Goal: Task Accomplishment & Management: Complete application form

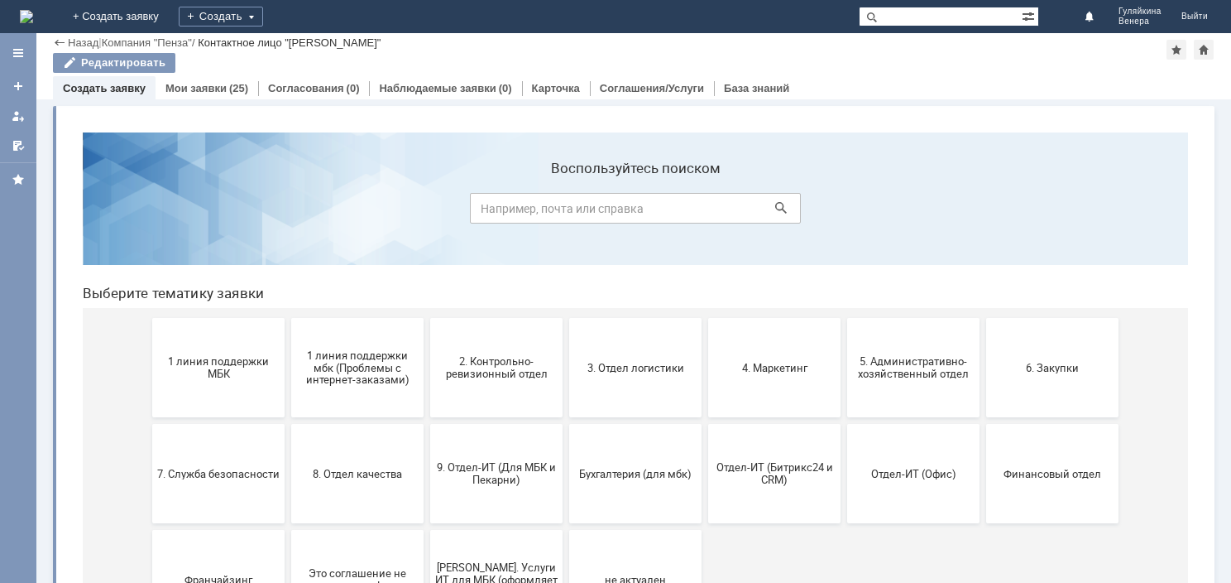
scroll to position [91, 0]
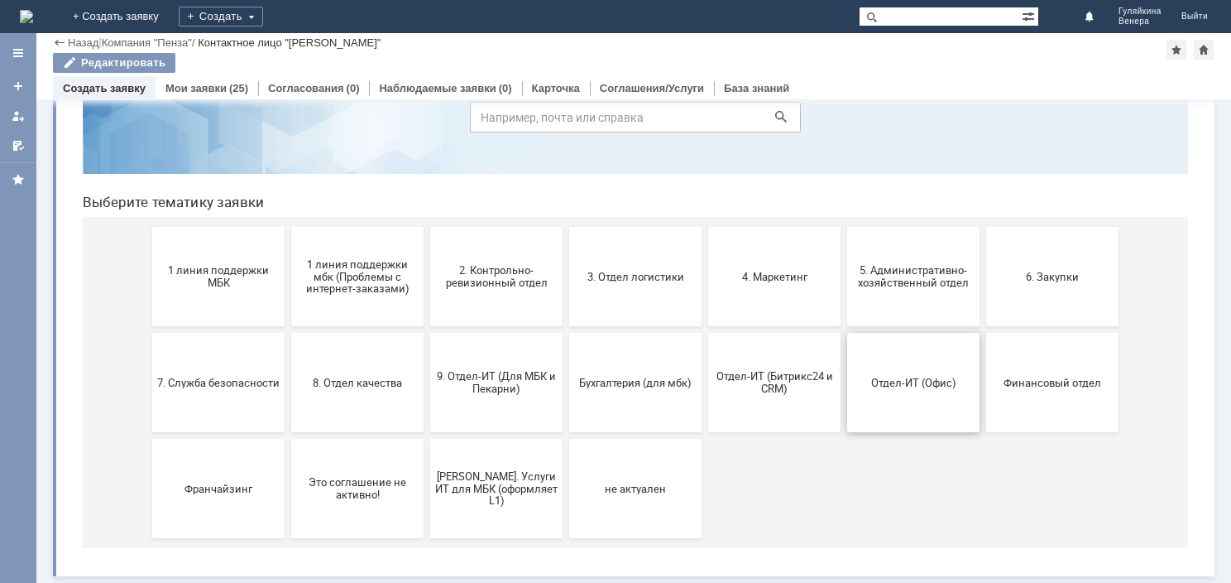
click at [915, 409] on button "Отдел-ИТ (Офис)" at bounding box center [913, 382] width 132 height 99
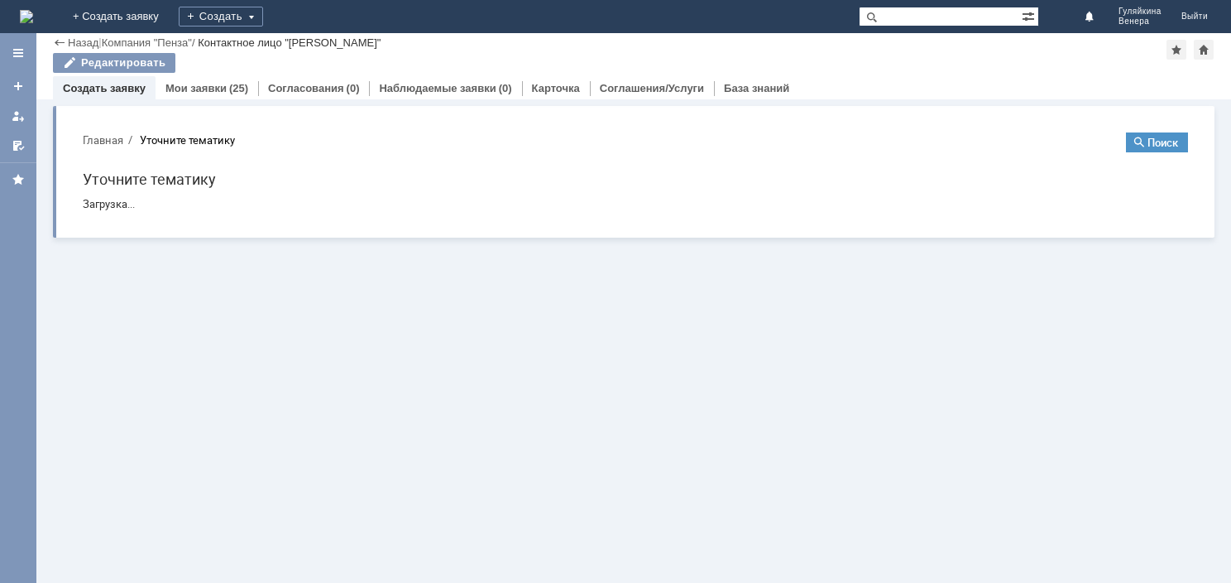
scroll to position [0, 0]
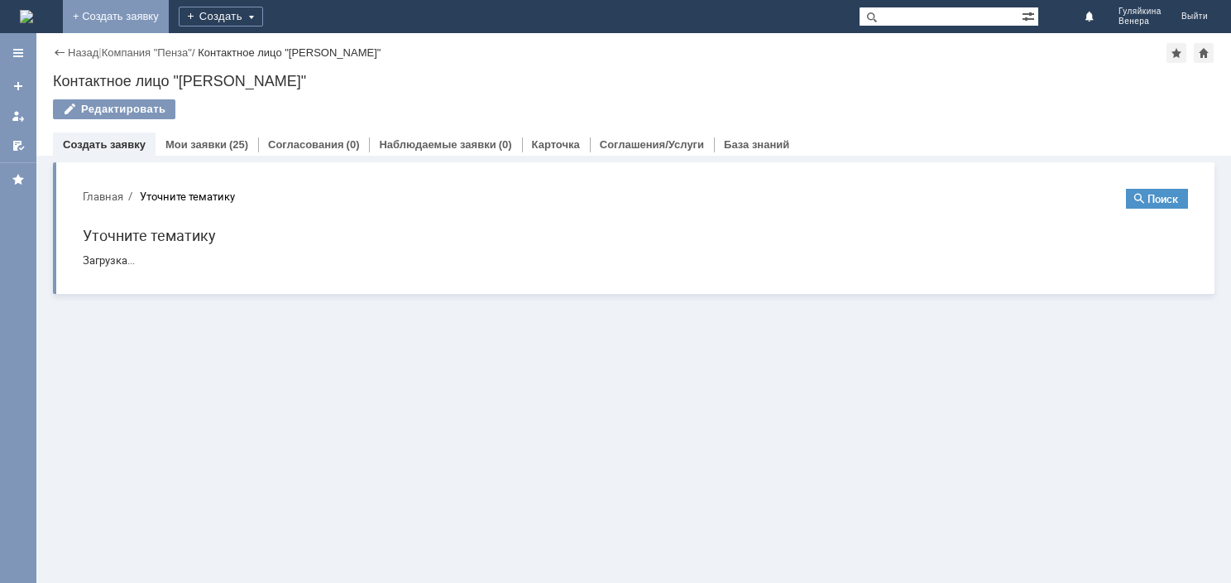
click at [169, 9] on link "+ Создать заявку" at bounding box center [116, 16] width 106 height 33
click at [169, 20] on link "+ Создать заявку" at bounding box center [116, 16] width 106 height 33
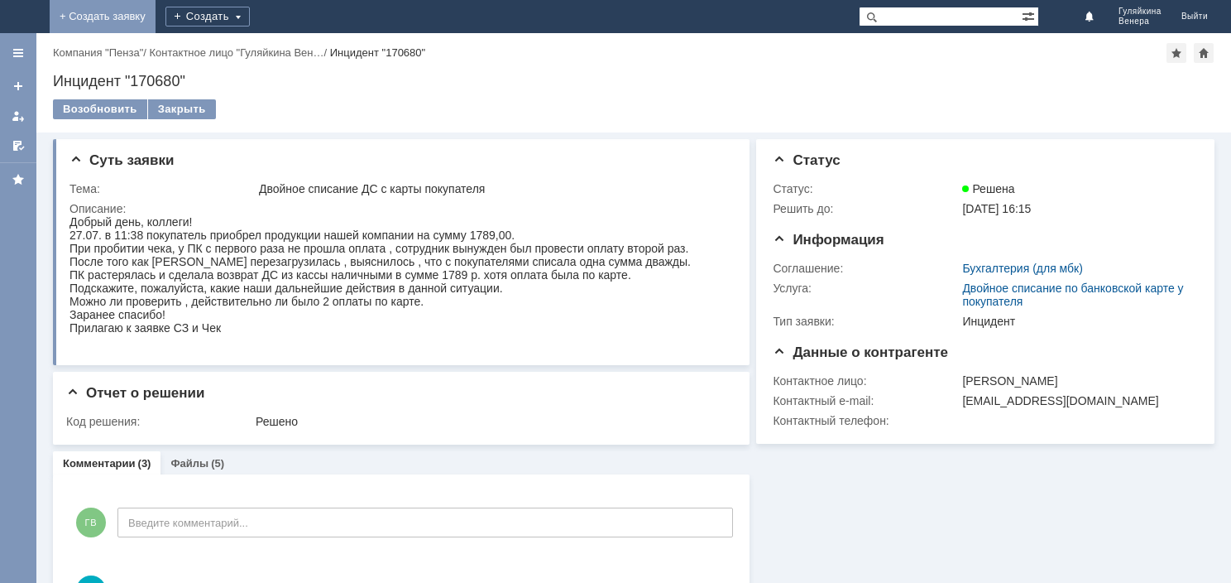
click at [156, 13] on link "+ Создать заявку" at bounding box center [103, 16] width 106 height 33
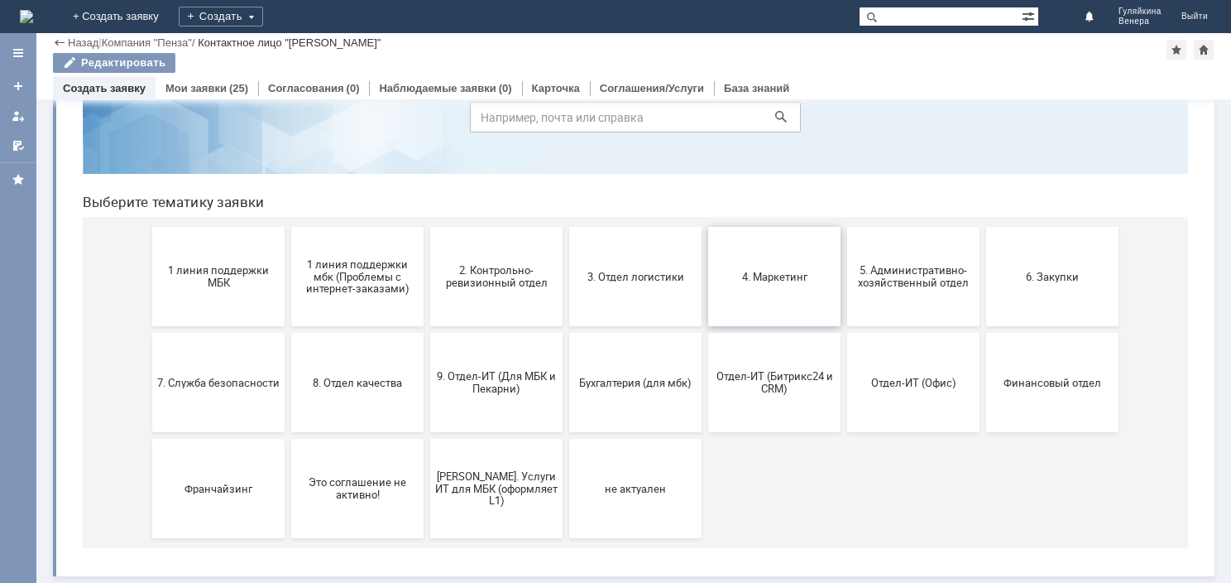
scroll to position [91, 0]
click at [905, 372] on button "Отдел-ИТ (Офис)" at bounding box center [913, 382] width 132 height 99
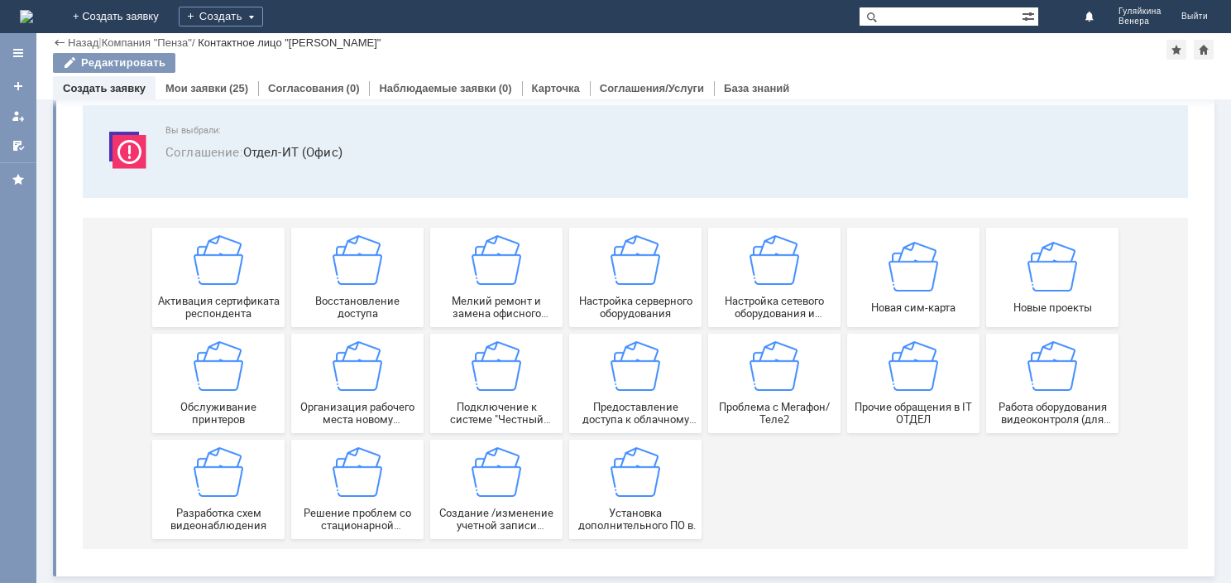
scroll to position [93, 0]
click at [896, 392] on div "Прочие обращения в IT ОТДЕЛ" at bounding box center [913, 383] width 122 height 84
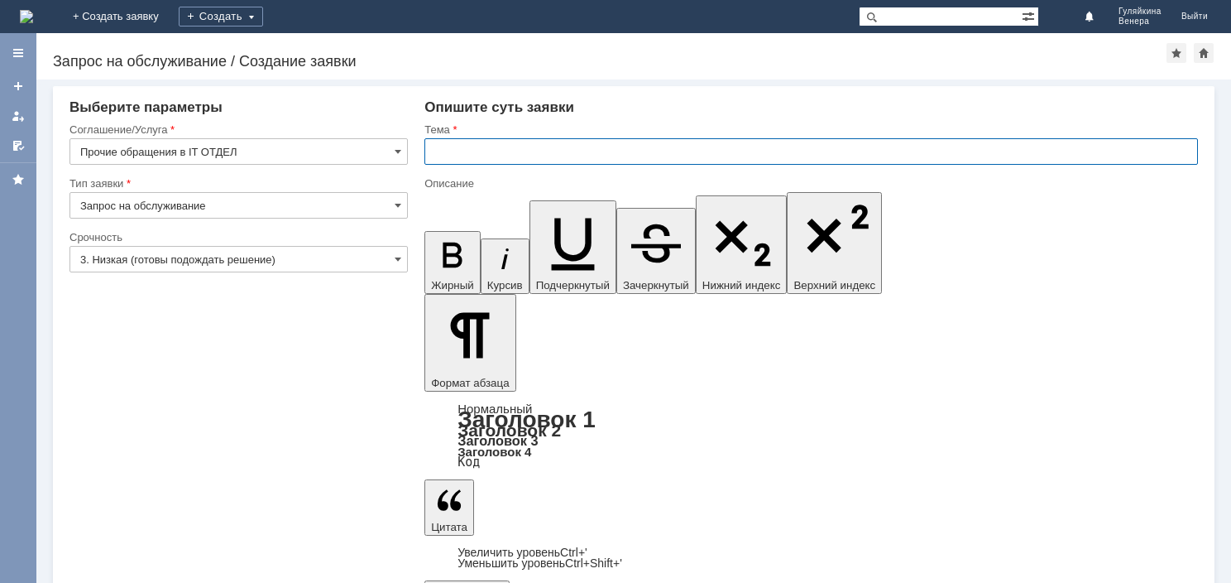
click at [609, 151] on input "text" at bounding box center [812, 151] width 774 height 26
type input "Создание электронной почты и учетки в ЗУМ администратору [PERSON_NAME]"
